Goal: Task Accomplishment & Management: Manage account settings

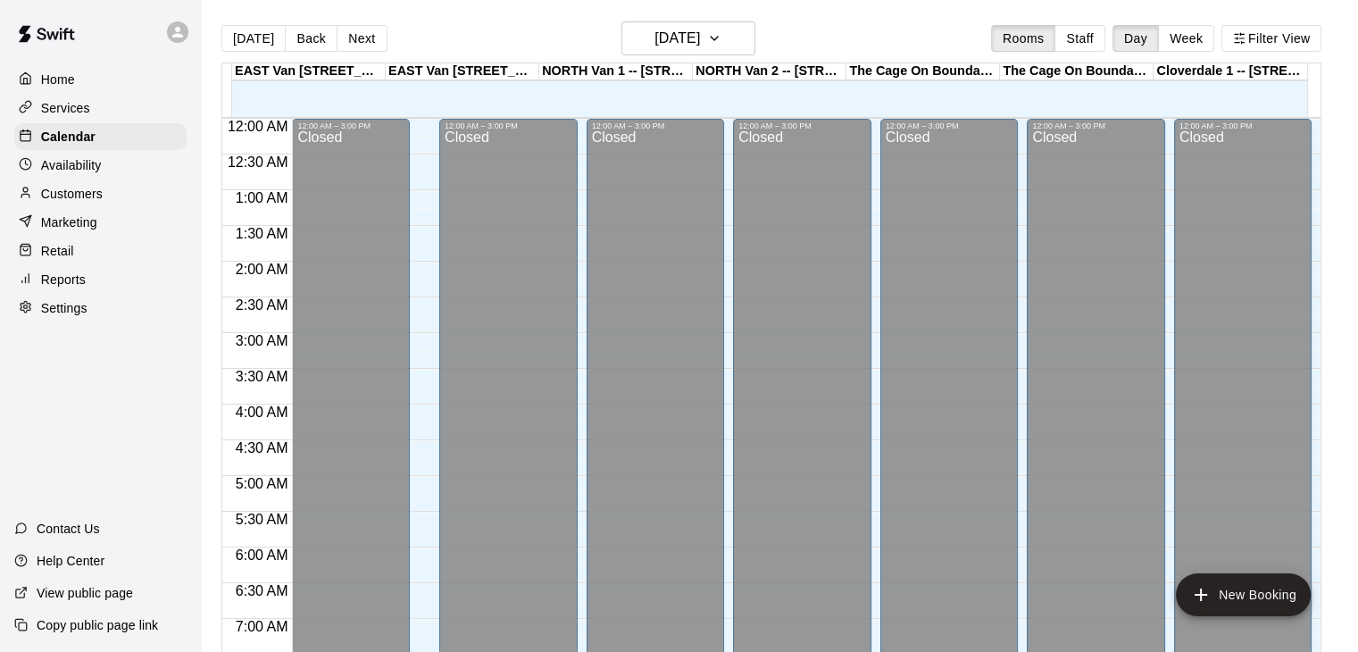
scroll to position [705, 0]
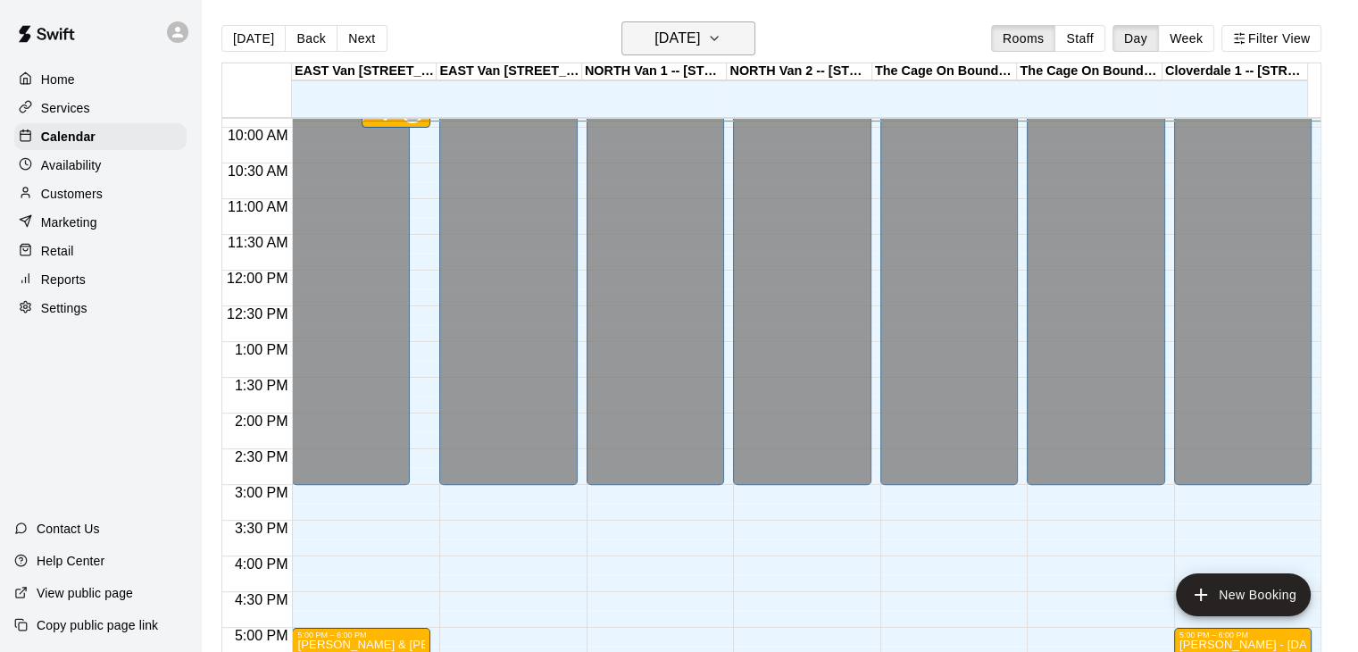
click at [746, 25] on button "[DATE]" at bounding box center [688, 38] width 134 height 34
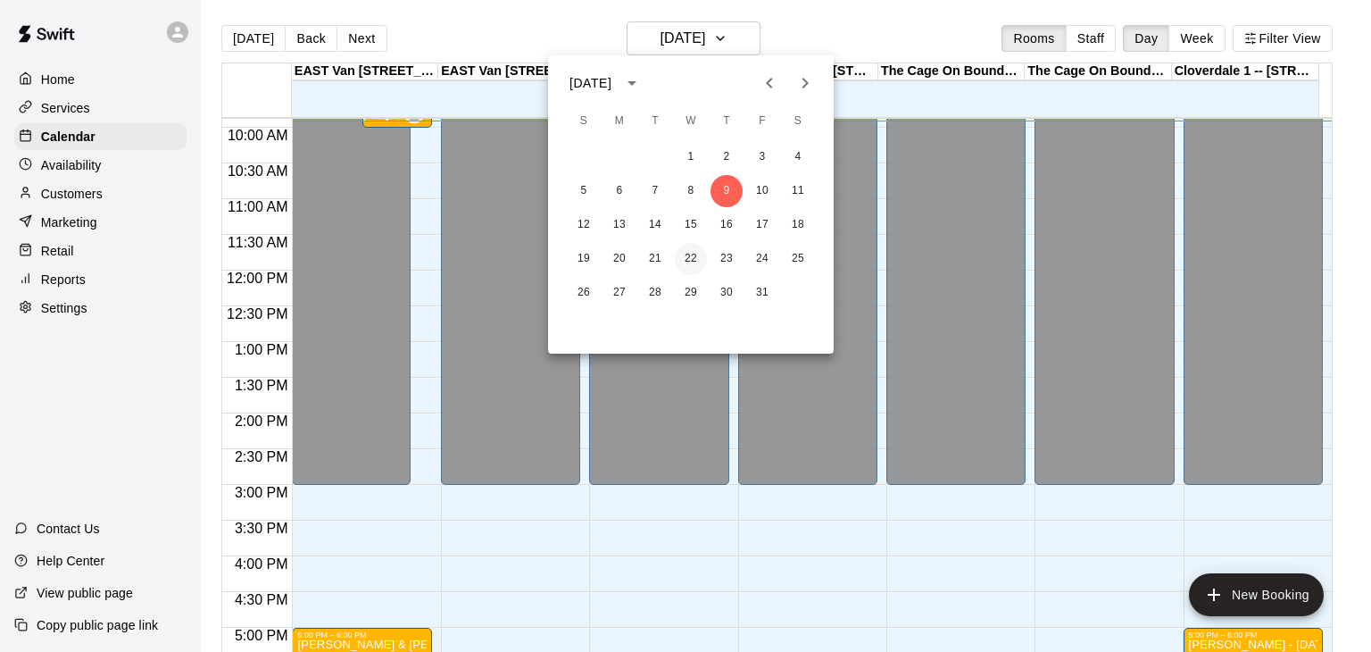
click at [687, 258] on button "22" at bounding box center [691, 259] width 32 height 32
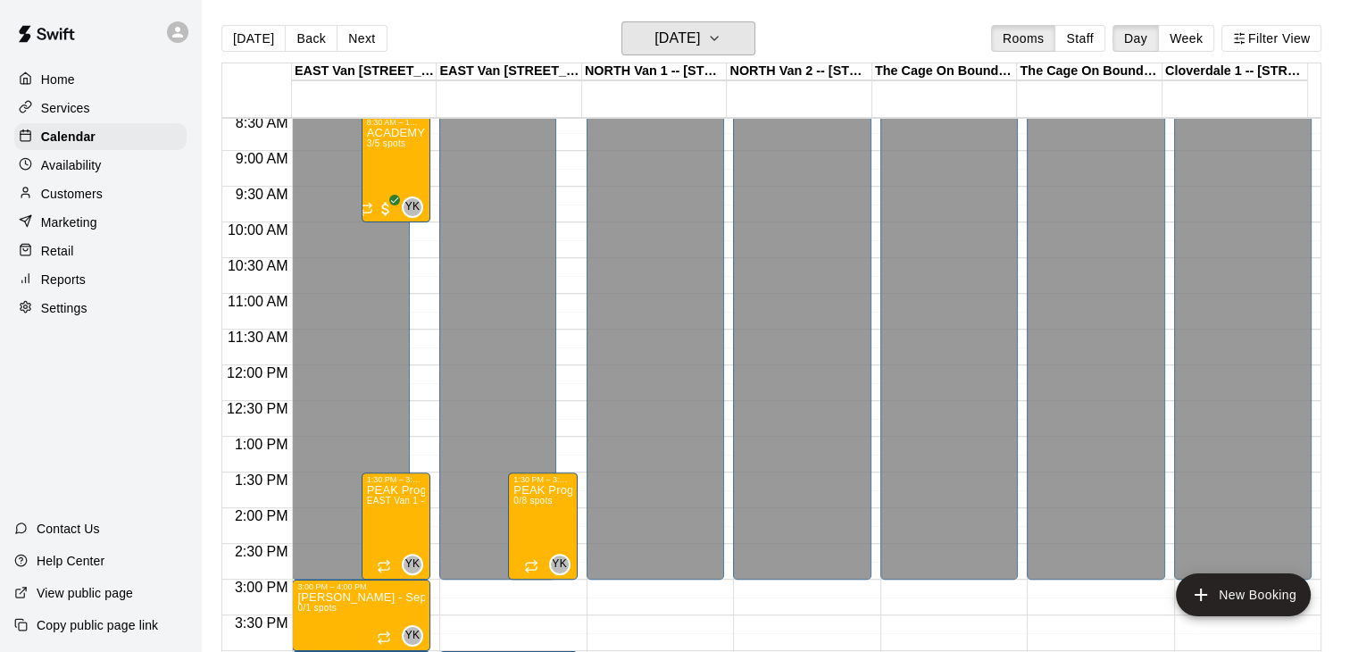
scroll to position [589, 0]
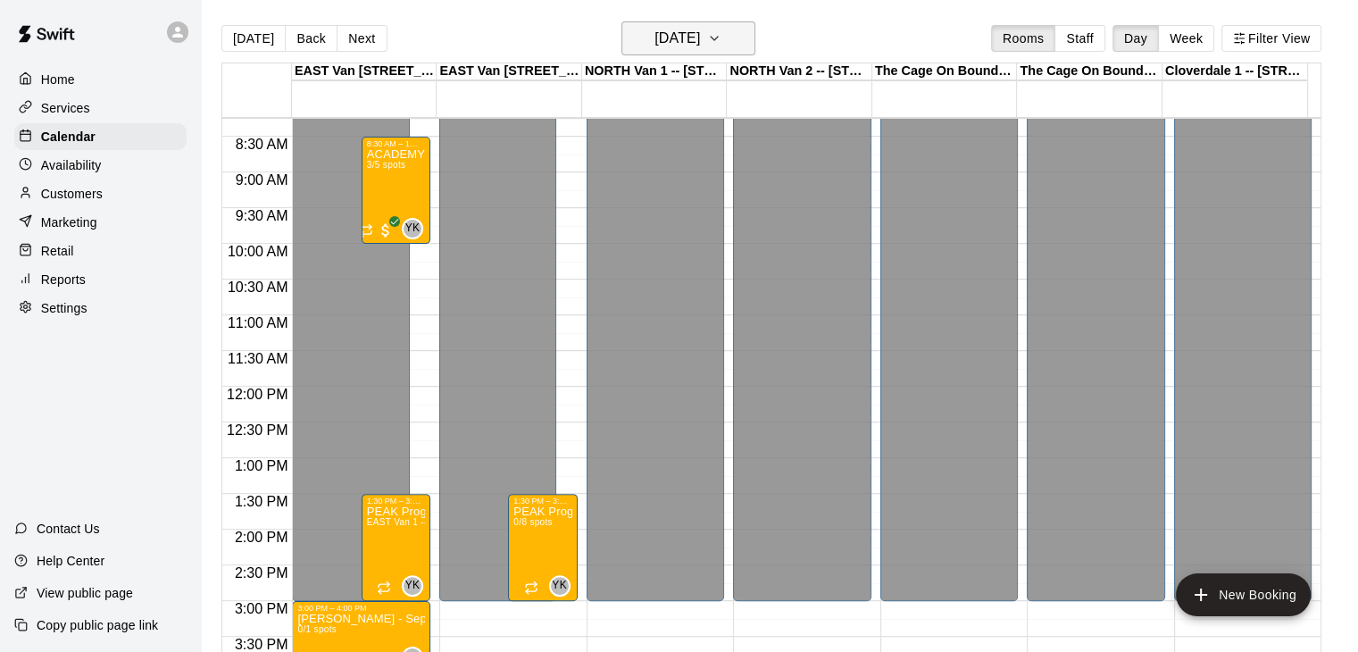
click at [718, 38] on icon "button" at bounding box center [714, 39] width 7 height 4
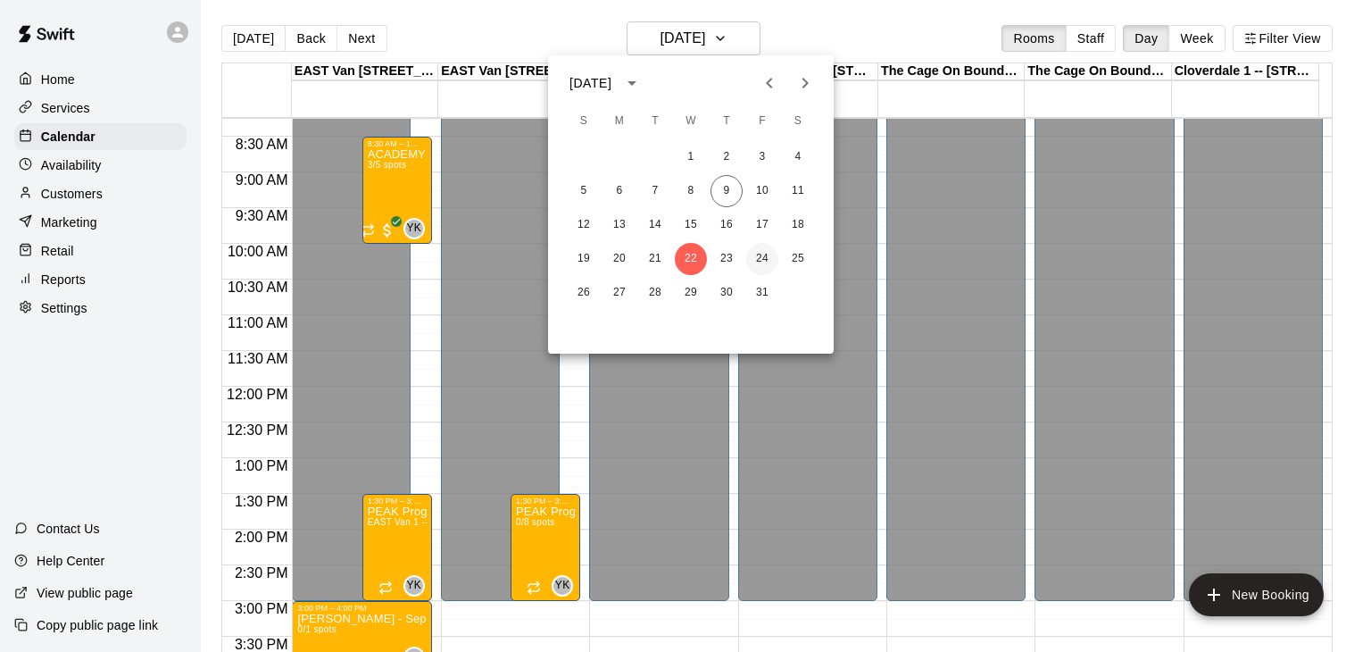
click at [761, 254] on button "24" at bounding box center [762, 259] width 32 height 32
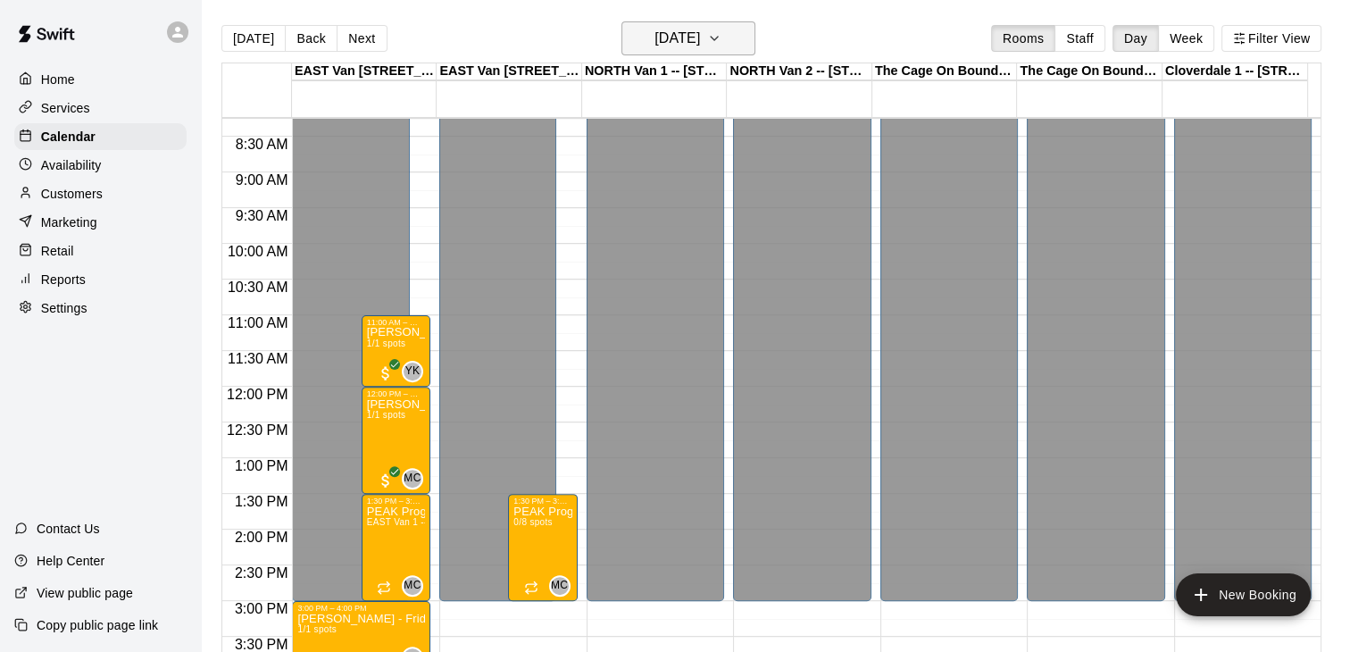
click at [750, 38] on button "[DATE]" at bounding box center [688, 38] width 134 height 34
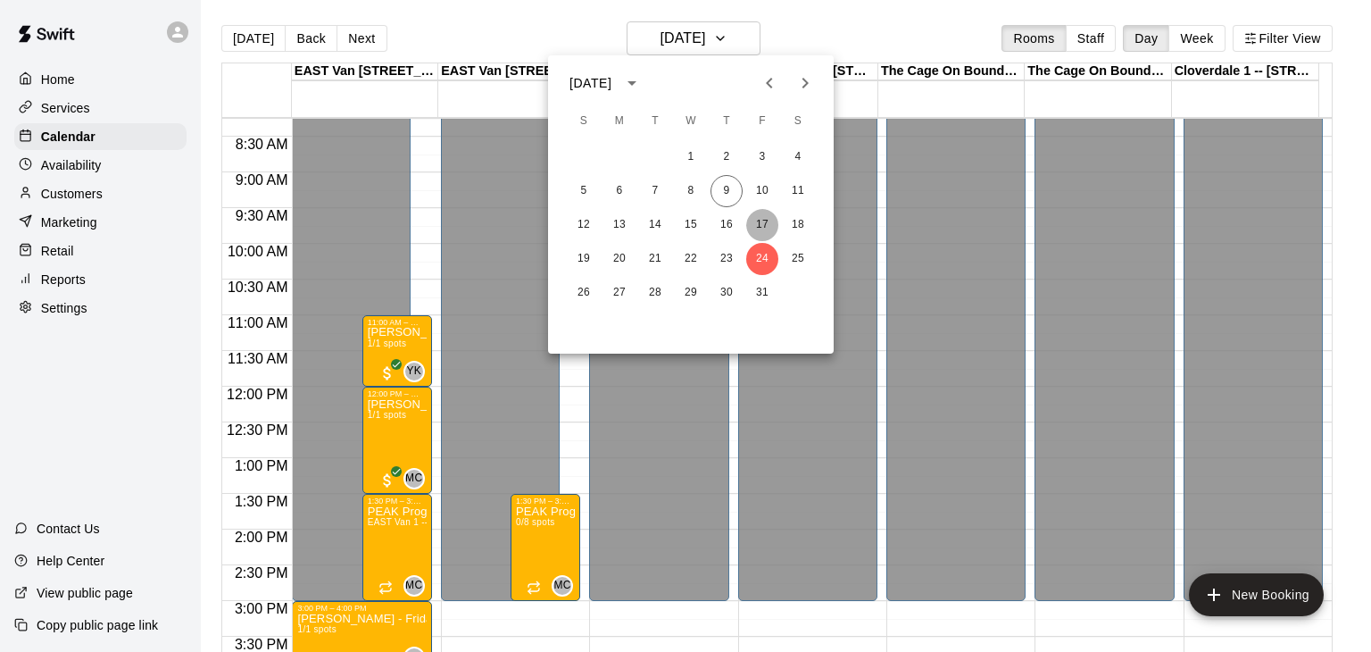
click at [763, 226] on button "17" at bounding box center [762, 225] width 32 height 32
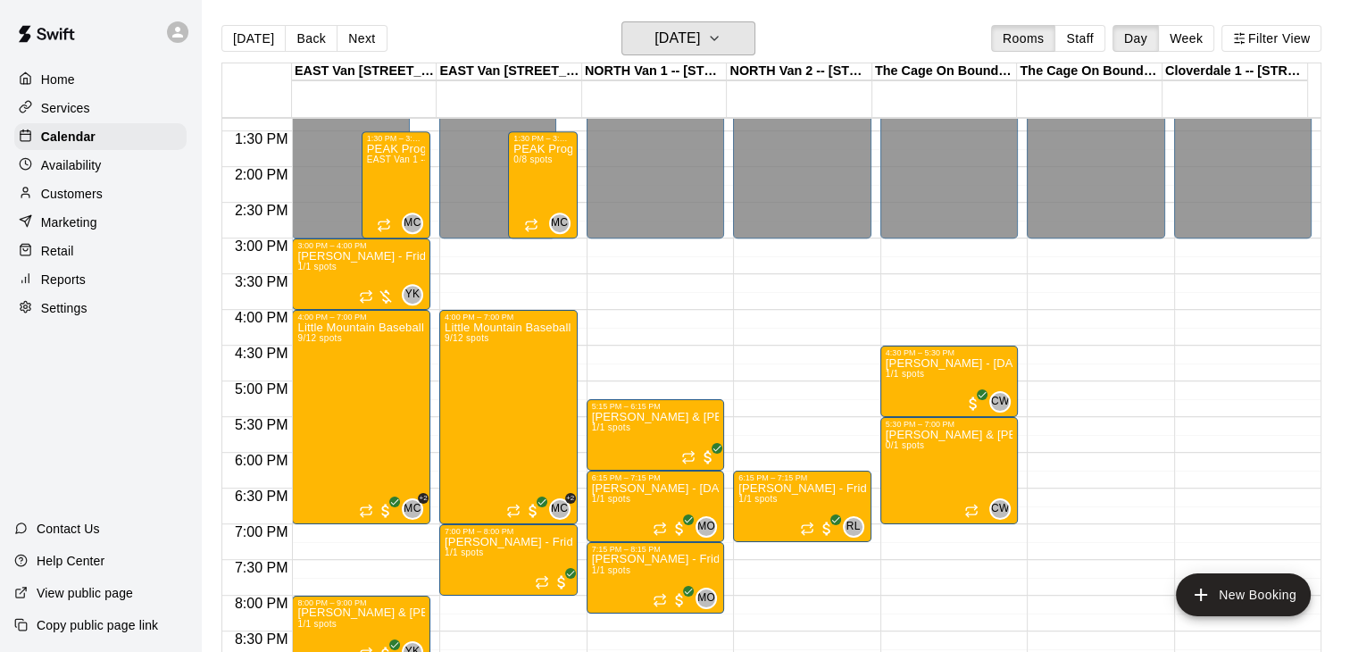
scroll to position [954, 0]
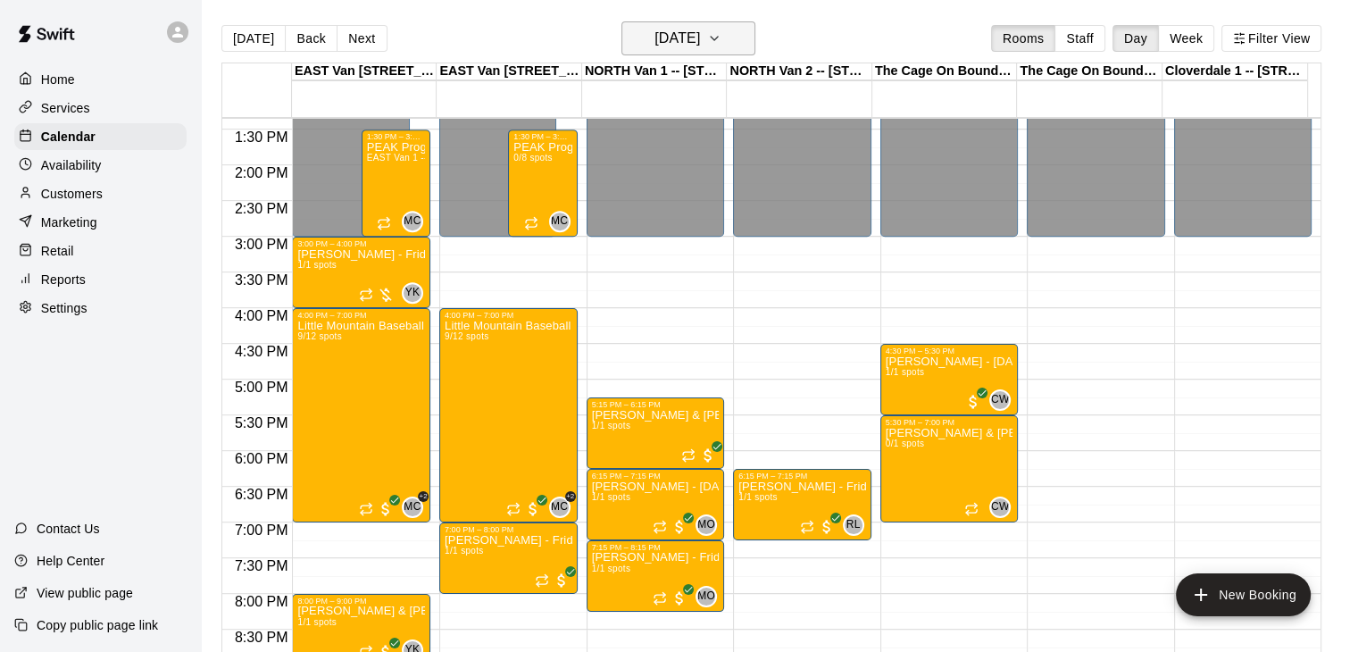
click at [721, 46] on icon "button" at bounding box center [714, 38] width 14 height 21
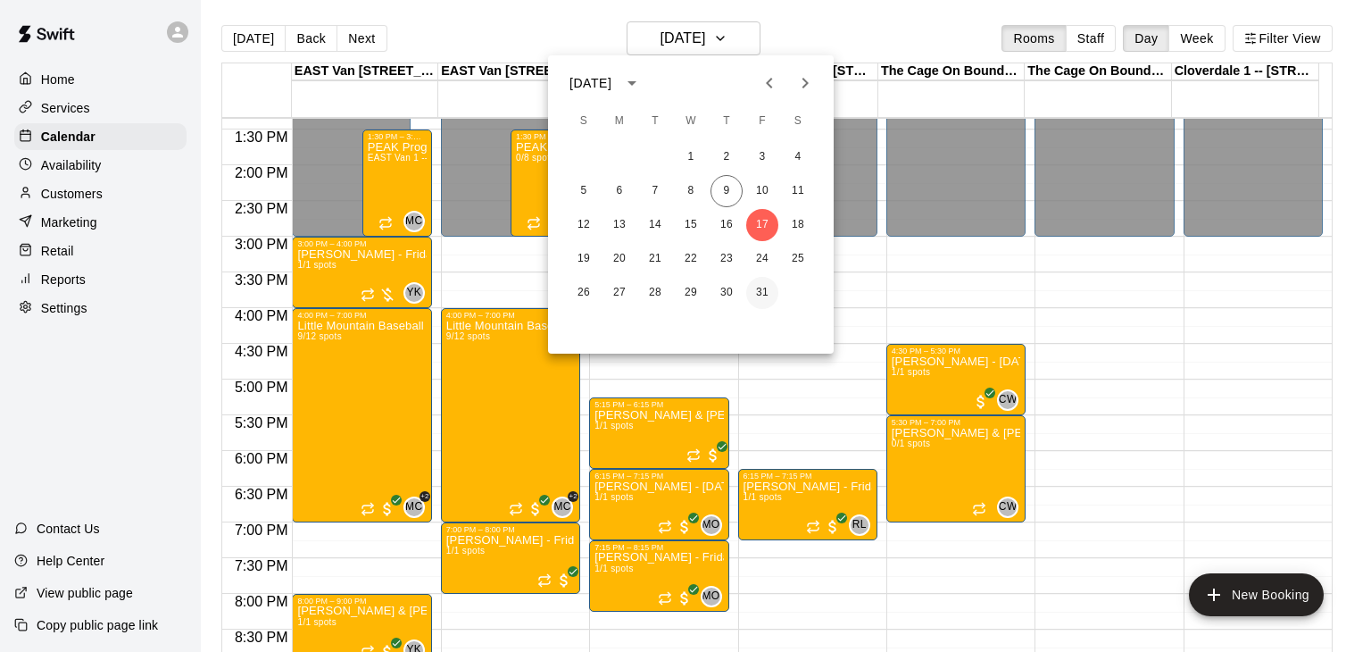
click at [764, 288] on button "31" at bounding box center [762, 293] width 32 height 32
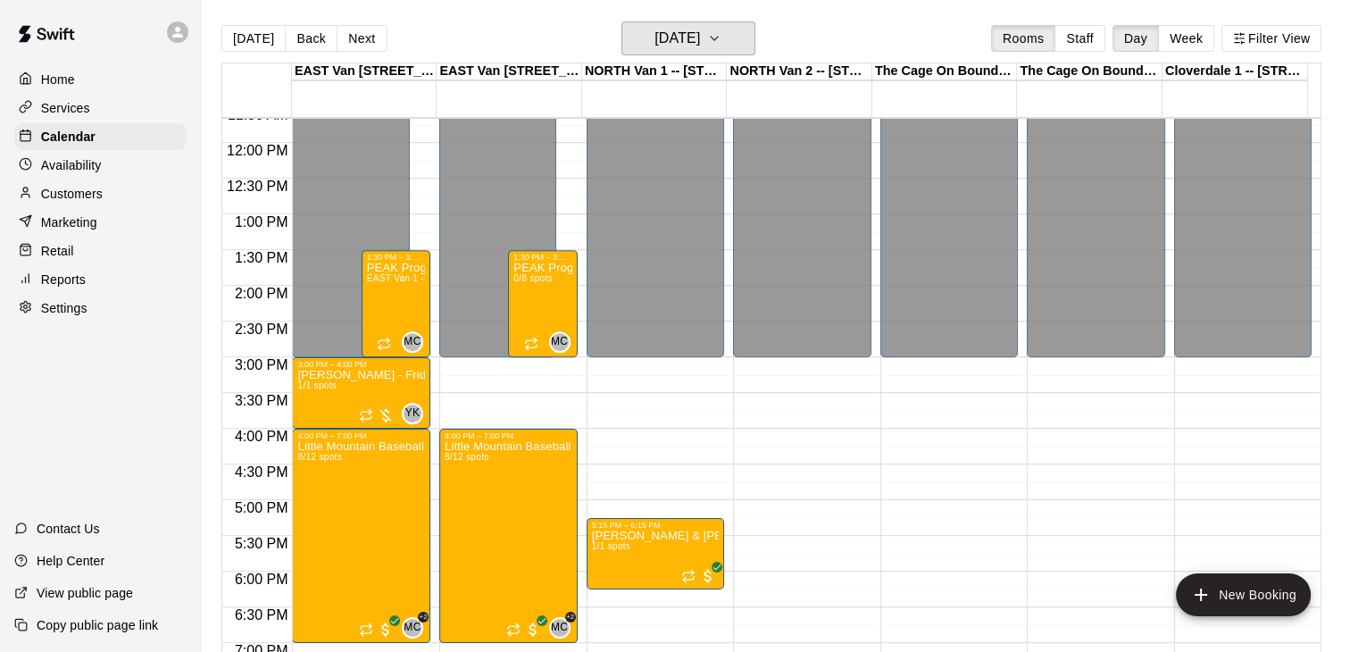
scroll to position [888, 0]
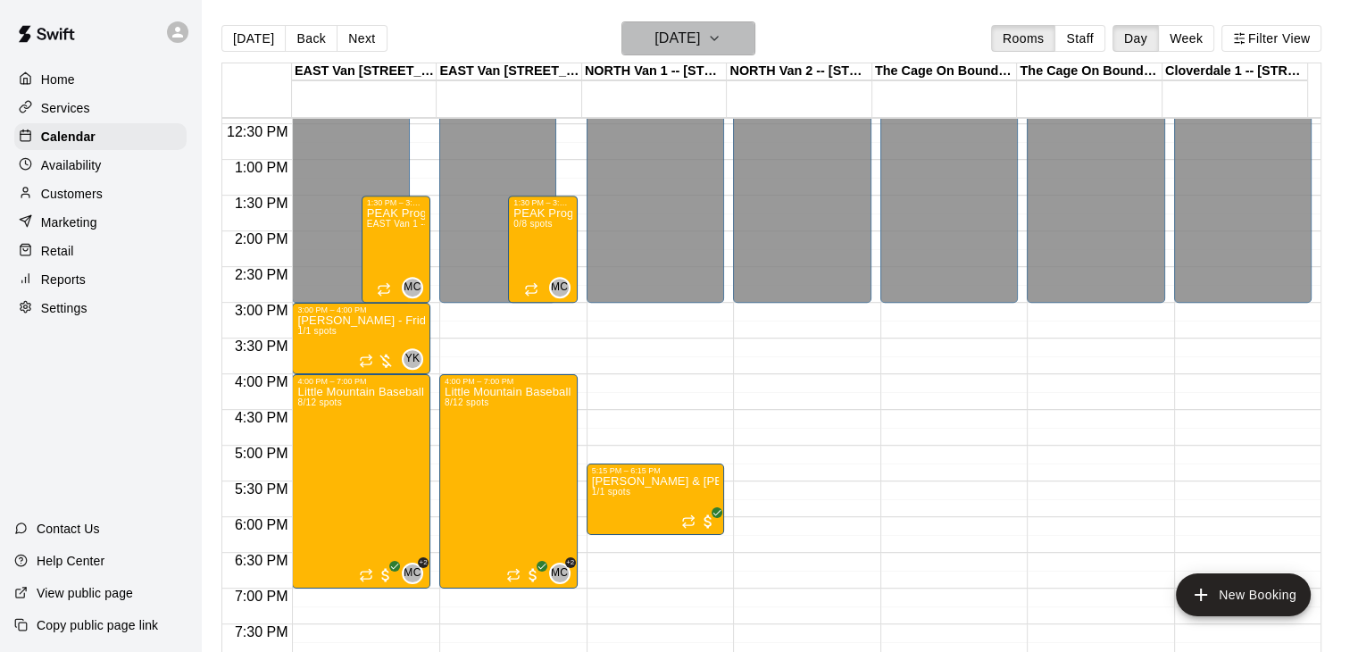
click at [721, 37] on icon "button" at bounding box center [714, 38] width 14 height 21
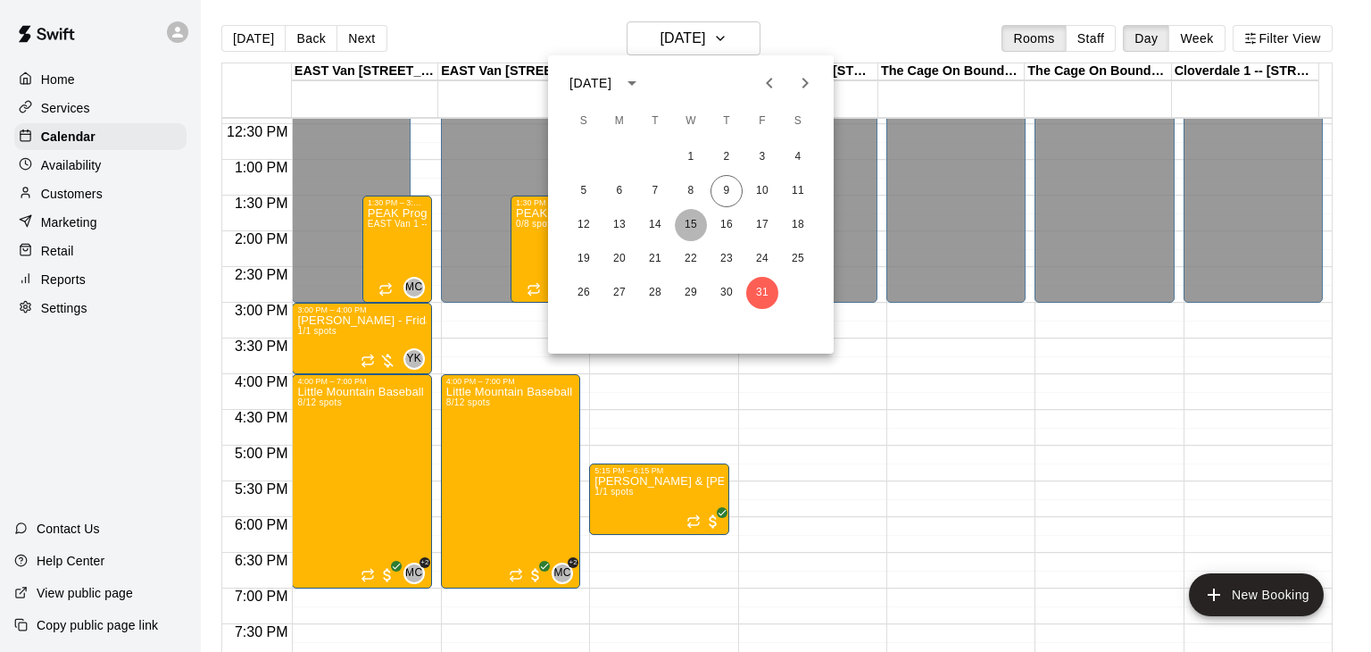
click at [689, 226] on button "15" at bounding box center [691, 225] width 32 height 32
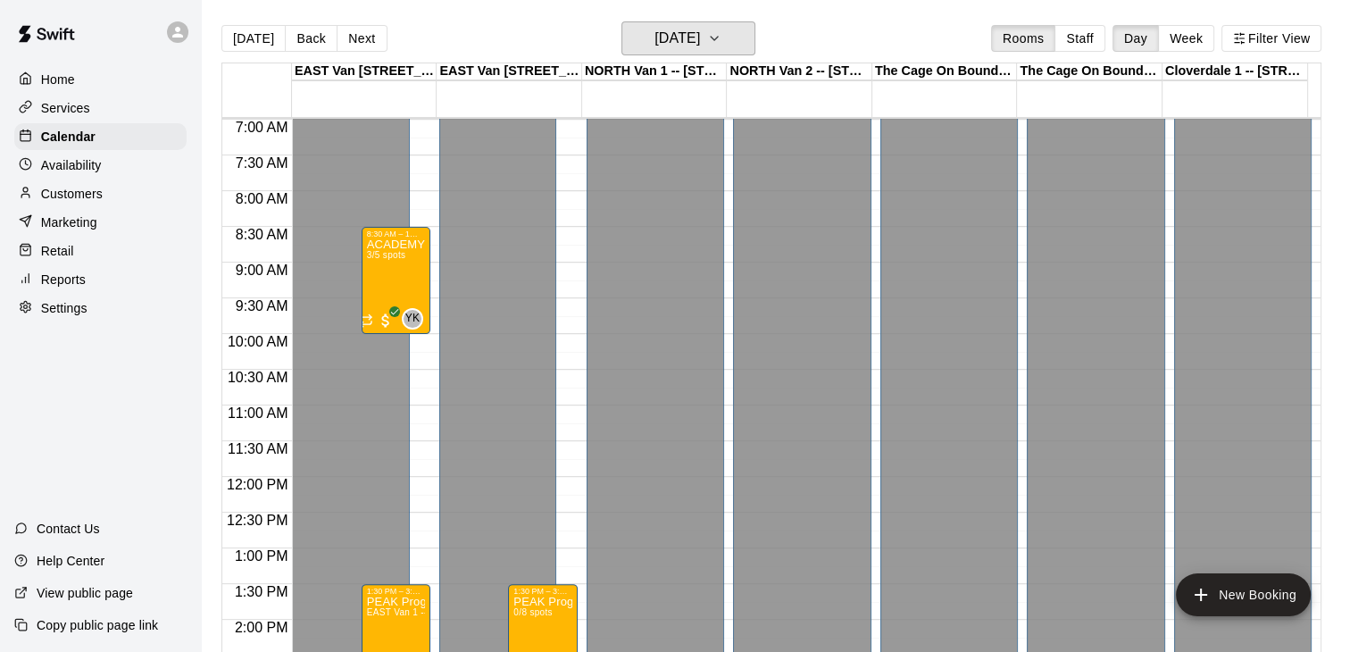
scroll to position [495, 0]
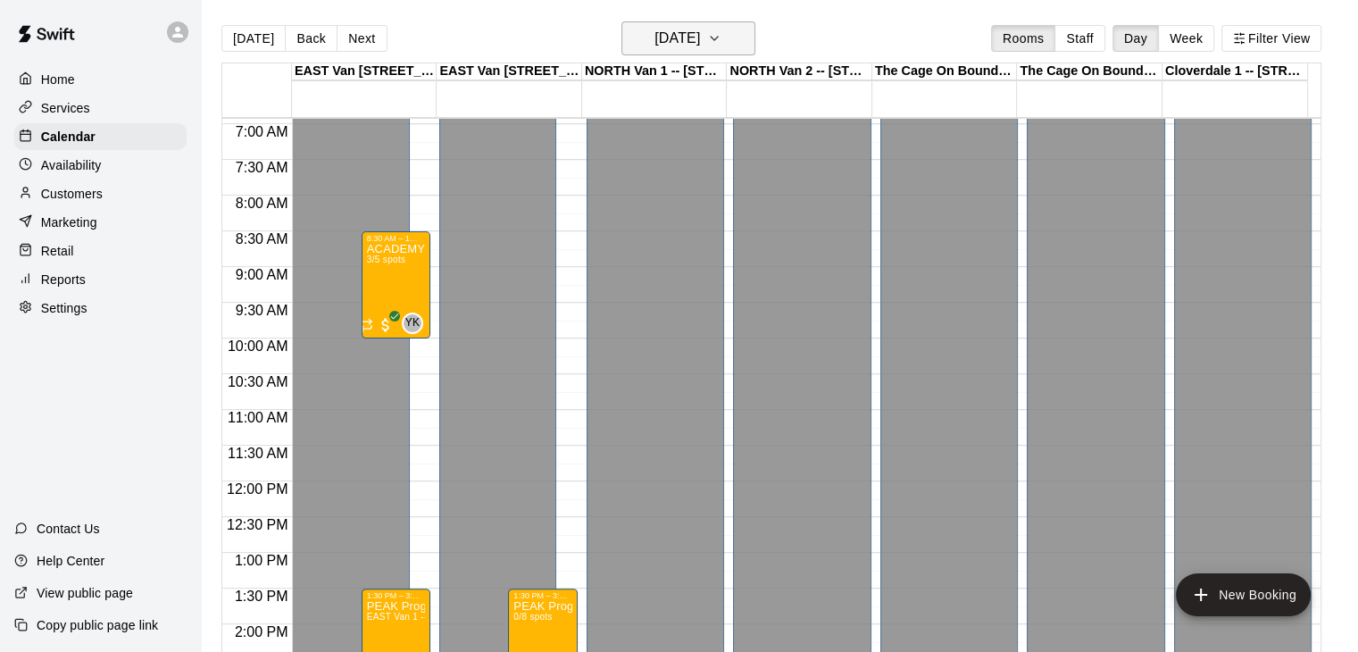
click at [755, 26] on button "[DATE]" at bounding box center [688, 38] width 134 height 34
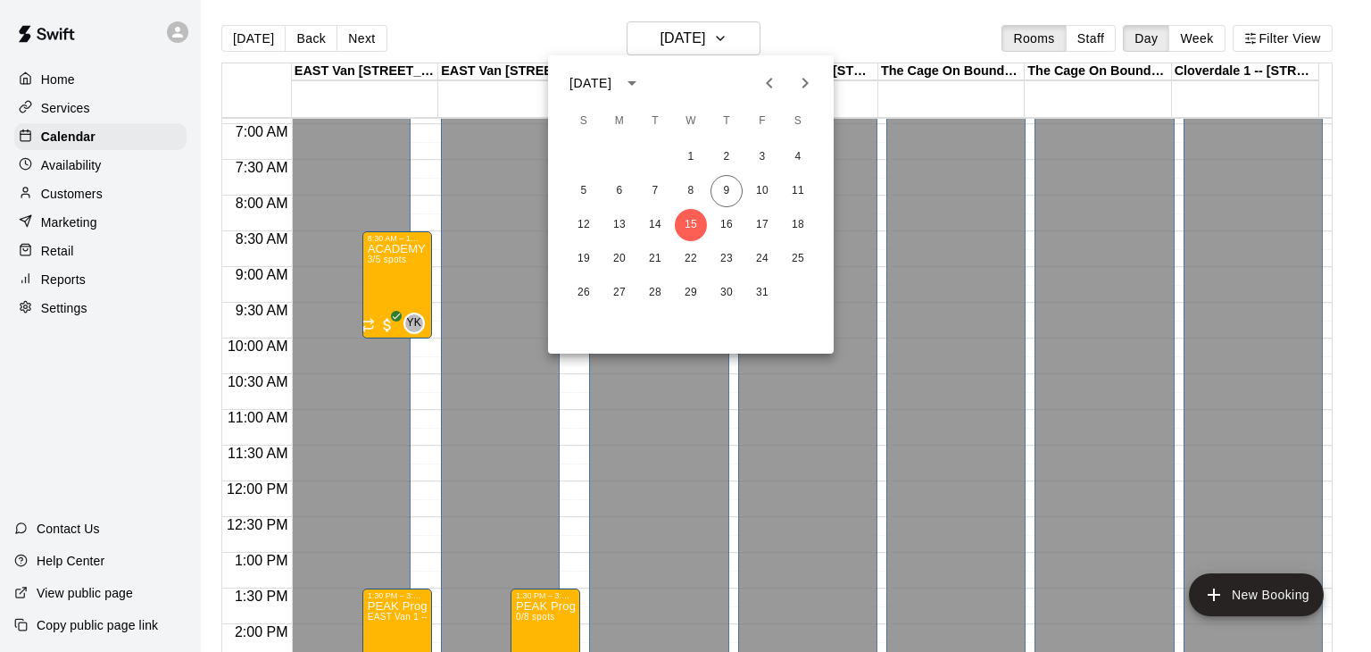
click at [796, 87] on icon "Next month" at bounding box center [805, 82] width 21 height 21
click at [617, 258] on button "22" at bounding box center [620, 259] width 32 height 32
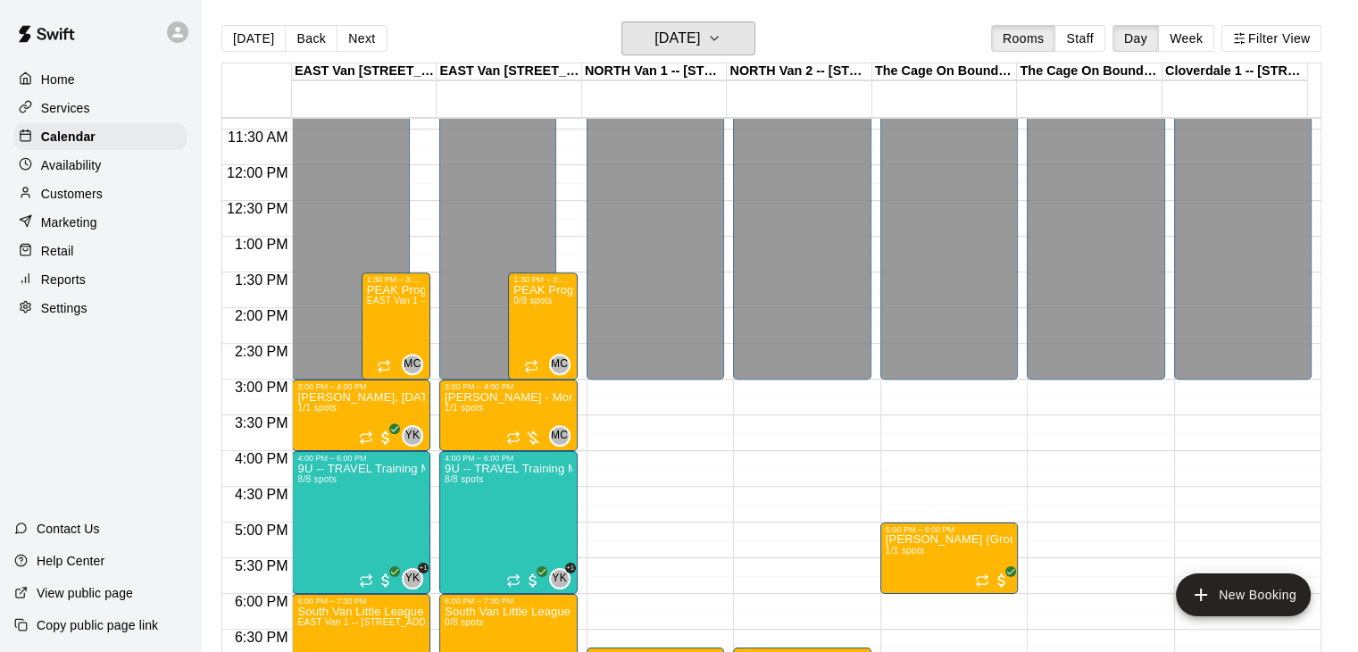
scroll to position [844, 0]
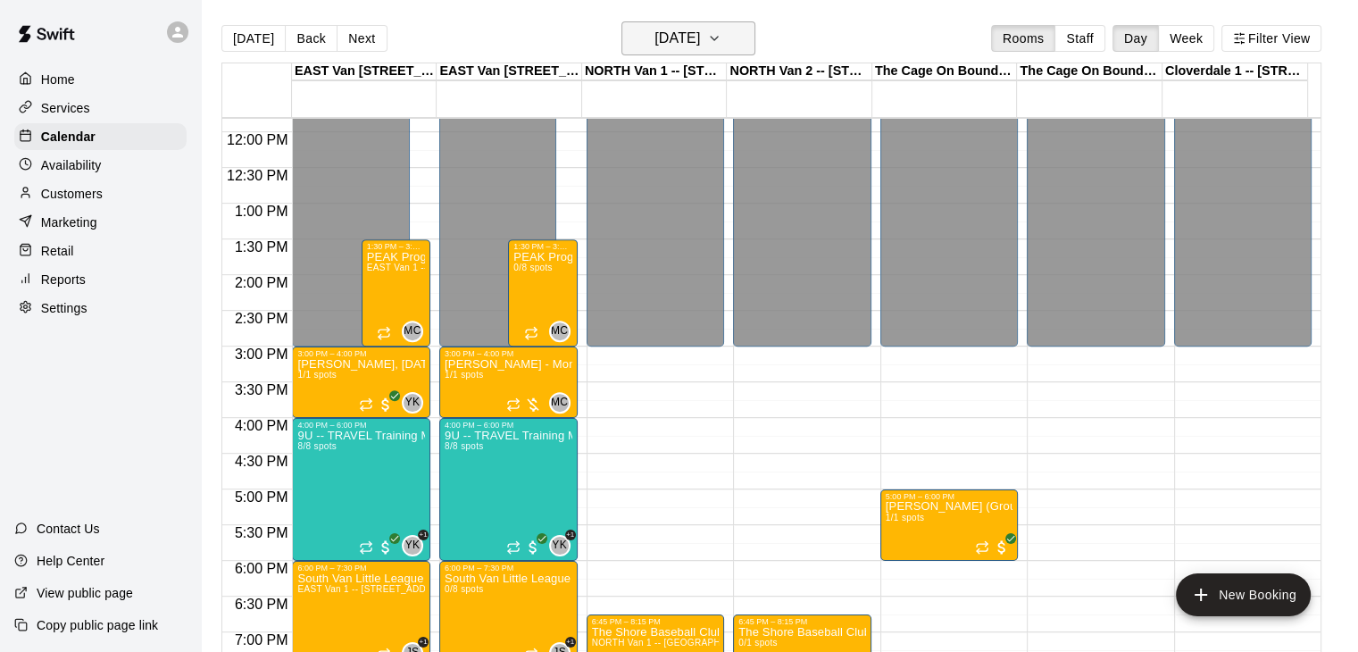
click at [721, 40] on icon "button" at bounding box center [714, 38] width 14 height 21
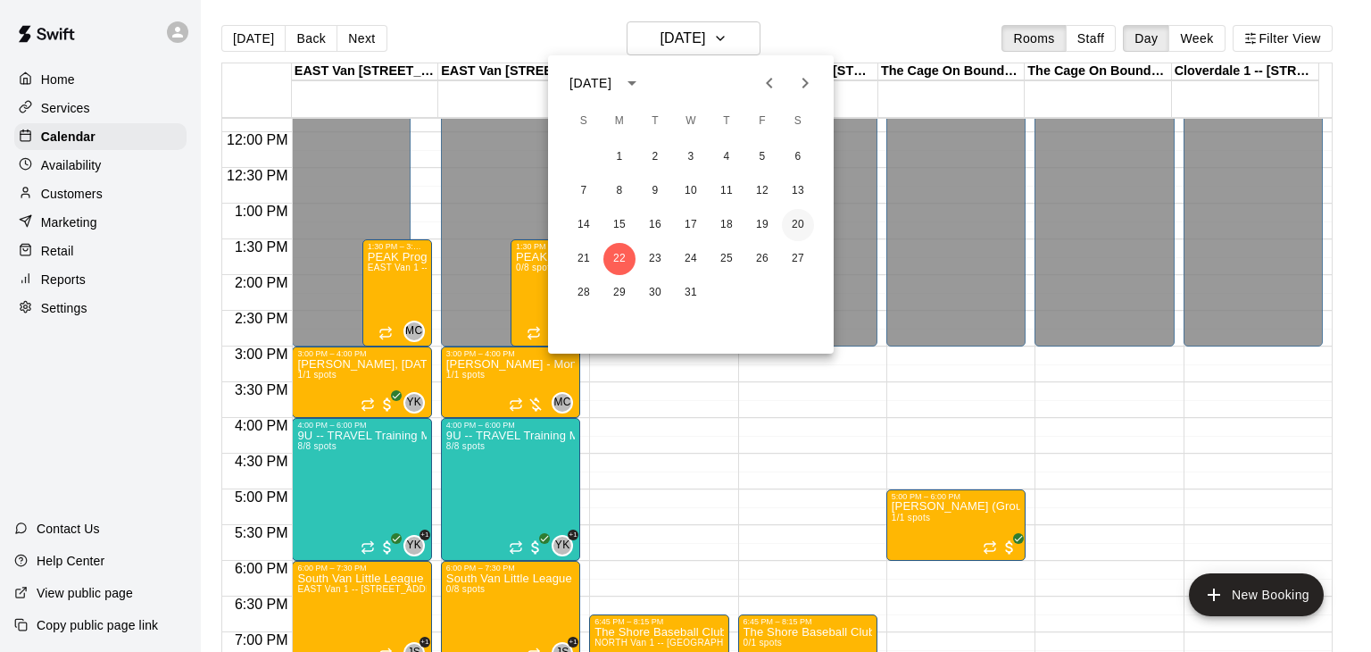
click at [796, 223] on button "20" at bounding box center [798, 225] width 32 height 32
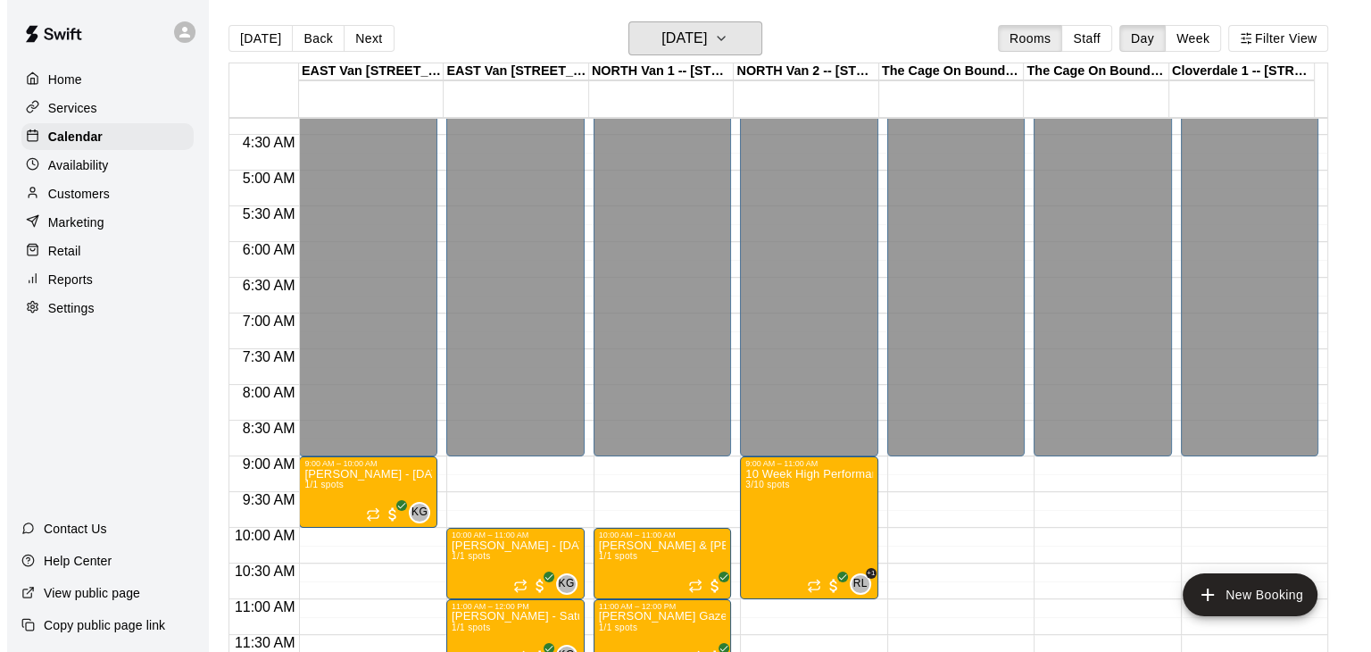
scroll to position [289, 0]
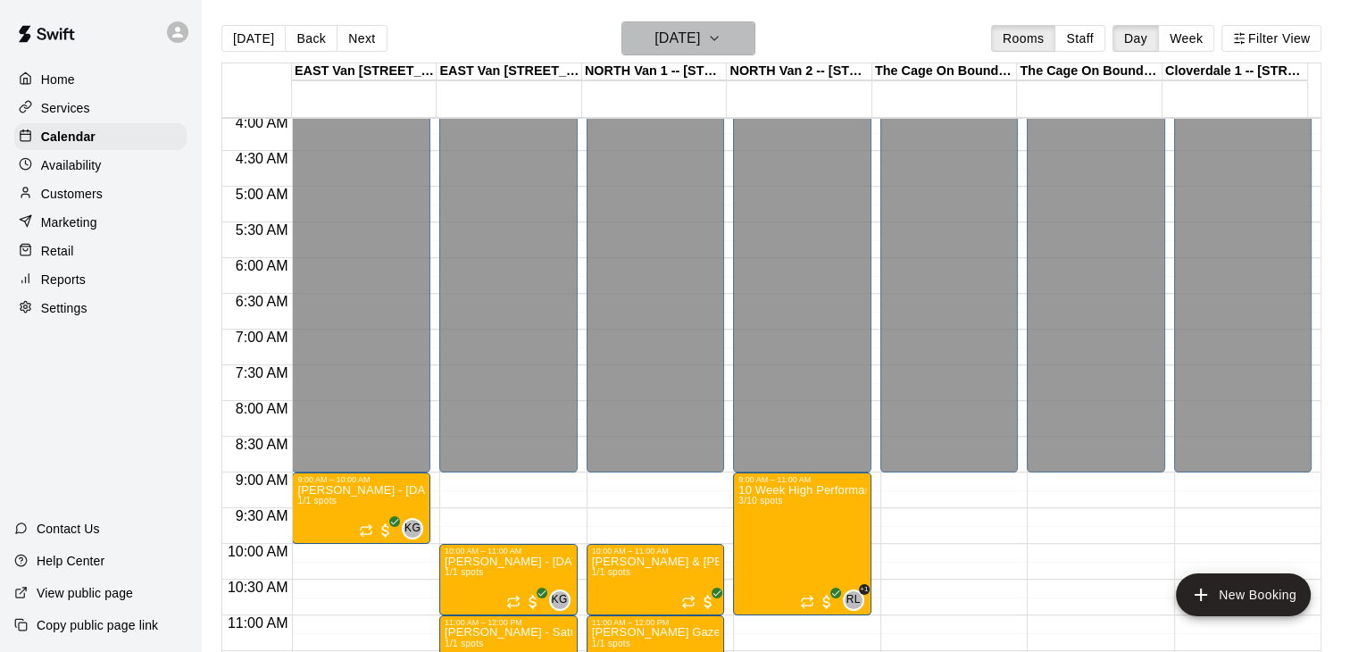
click at [738, 30] on button "[DATE]" at bounding box center [688, 38] width 134 height 34
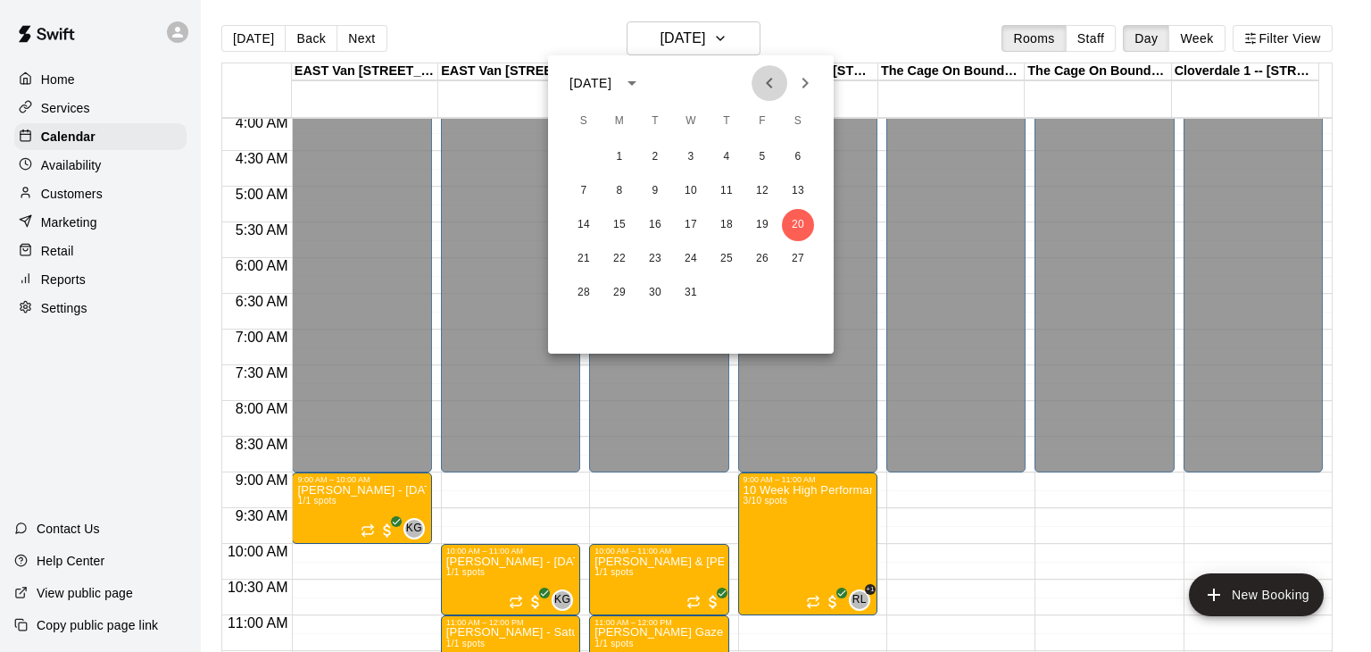
click at [764, 78] on icon "Previous month" at bounding box center [769, 82] width 21 height 21
